Goal: Task Accomplishment & Management: Use online tool/utility

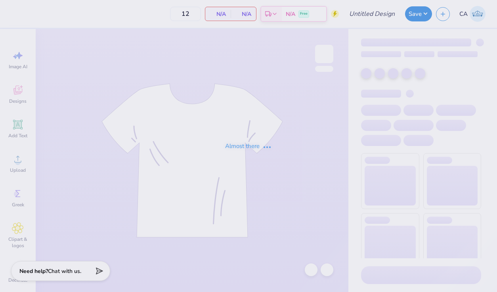
type input "BATTER Cream Mock Neck Design #2"
type input "50"
type input "BATTER Pink Mock neck #1"
type input "60"
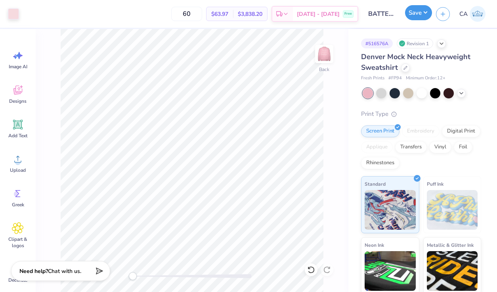
click at [419, 16] on button "Save" at bounding box center [418, 12] width 27 height 15
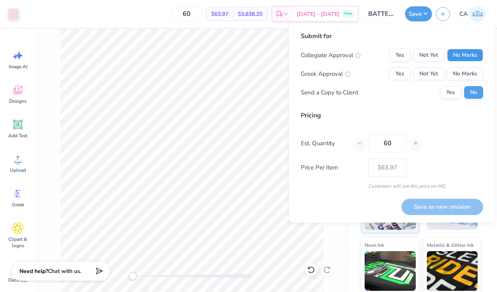
click at [463, 58] on button "No Marks" at bounding box center [466, 55] width 36 height 13
click at [464, 72] on button "No Marks" at bounding box center [466, 73] width 36 height 13
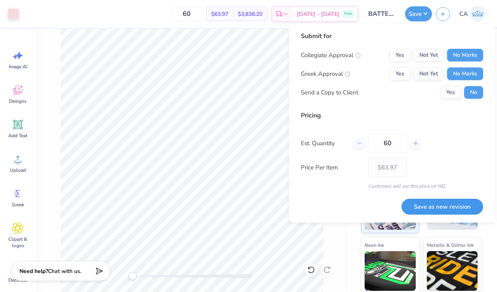
click at [451, 208] on button "Save as new revision" at bounding box center [443, 207] width 82 height 16
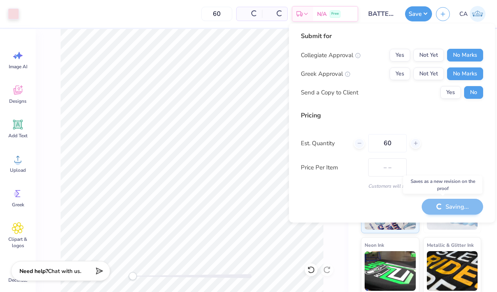
type input "$63.97"
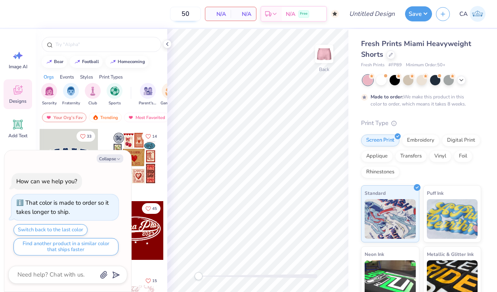
click at [196, 14] on input "50" at bounding box center [185, 14] width 31 height 14
click at [109, 156] on button "Collapse" at bounding box center [110, 158] width 27 height 8
type textarea "x"
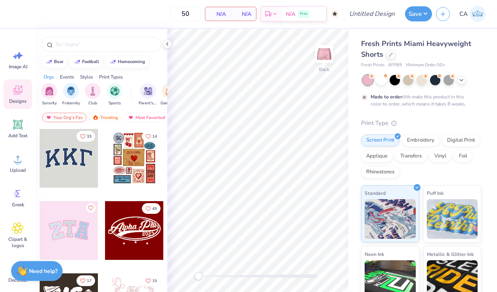
click at [221, 13] on span "N/A" at bounding box center [218, 14] width 16 height 8
